Goal: Find specific page/section: Find specific page/section

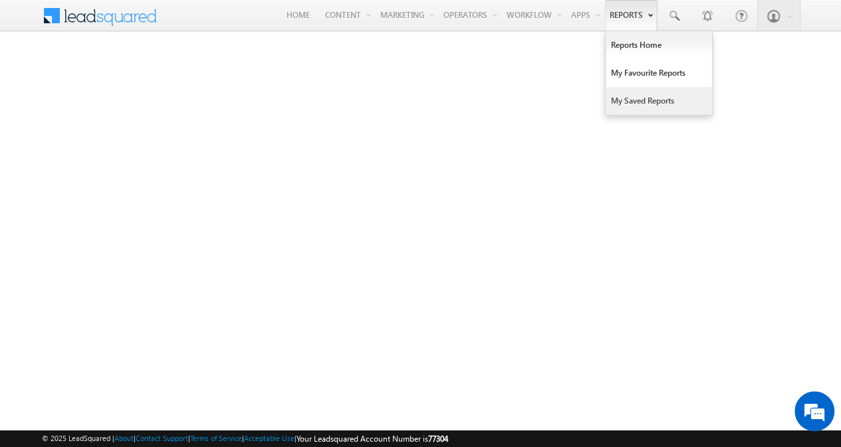
click at [625, 14] on link "Reports" at bounding box center [631, 15] width 52 height 31
click at [625, 98] on link "My Saved Reports" at bounding box center [659, 101] width 106 height 28
click at [630, 98] on link "My Saved Reports" at bounding box center [659, 101] width 106 height 28
